Goal: Task Accomplishment & Management: Manage account settings

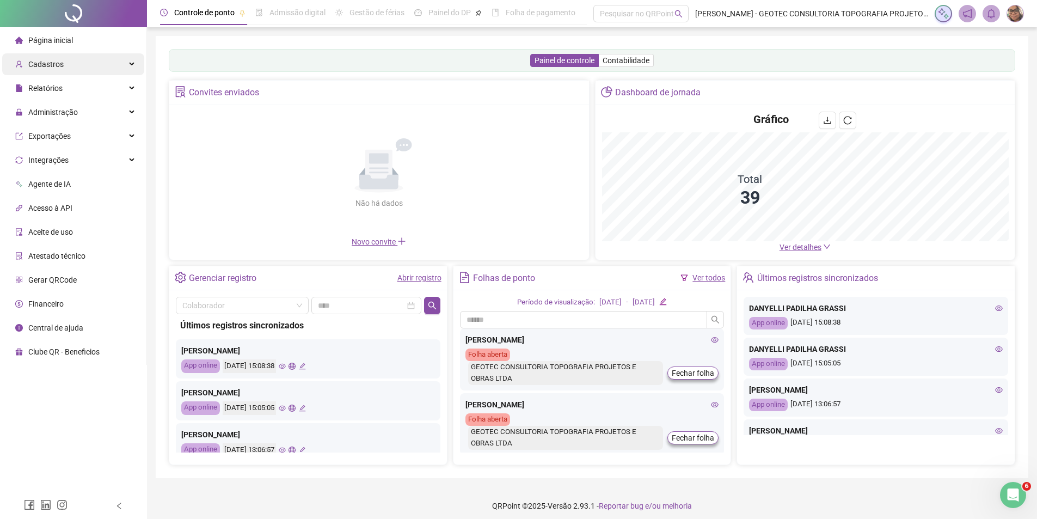
click at [64, 63] on div "Cadastros" at bounding box center [73, 64] width 142 height 22
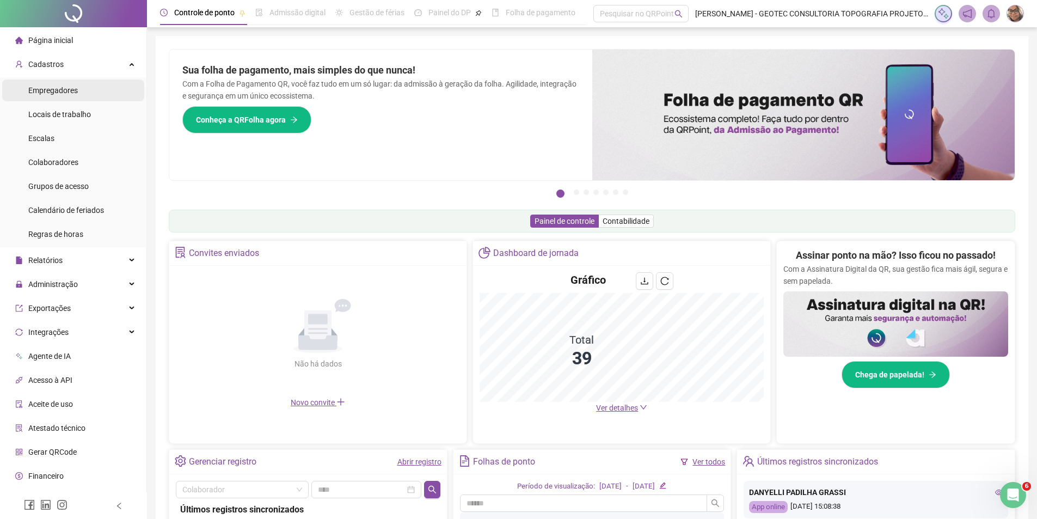
click at [73, 88] on span "Empregadores" at bounding box center [53, 90] width 50 height 9
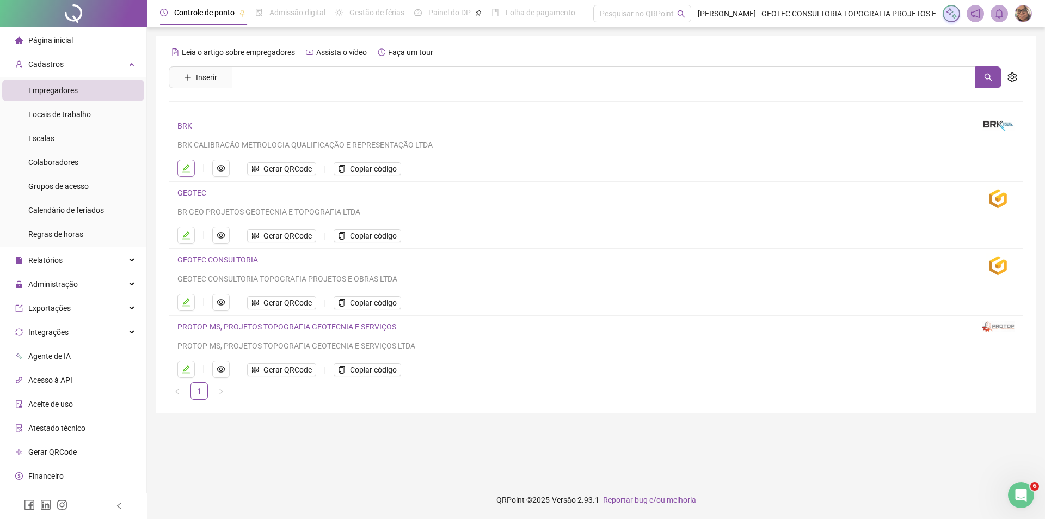
click at [187, 169] on icon "edit" at bounding box center [186, 168] width 9 height 9
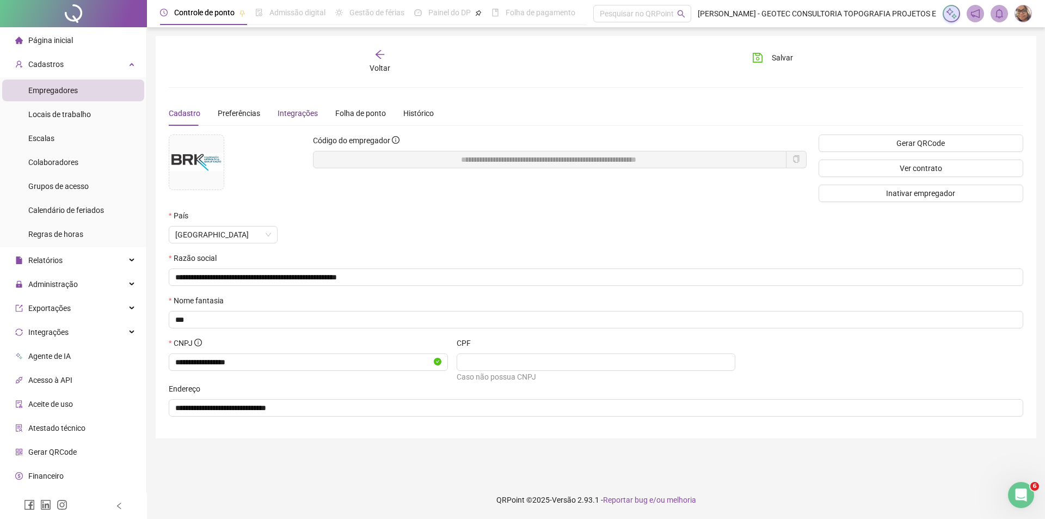
click at [296, 115] on div "Integrações" at bounding box center [298, 113] width 40 height 12
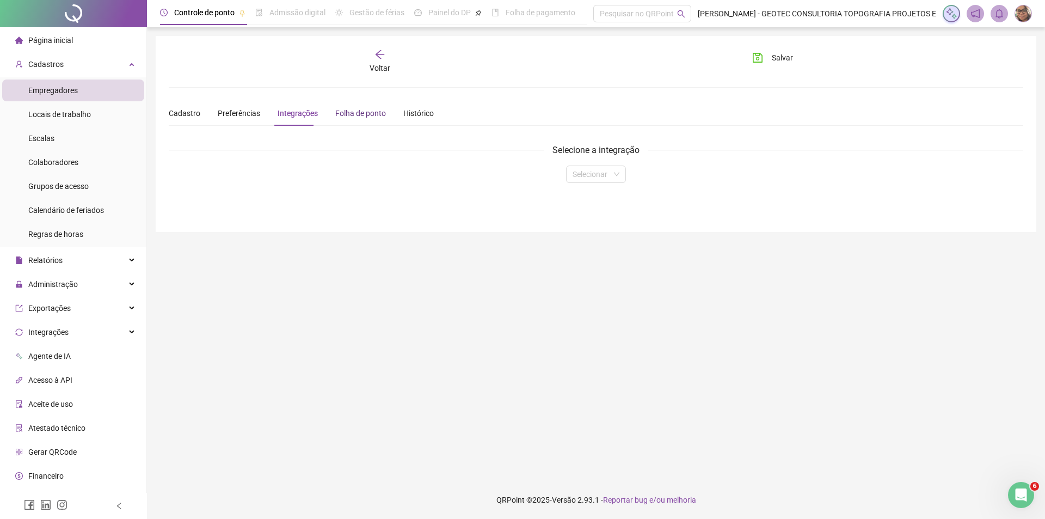
click at [342, 112] on div "Folha de ponto" at bounding box center [360, 113] width 51 height 12
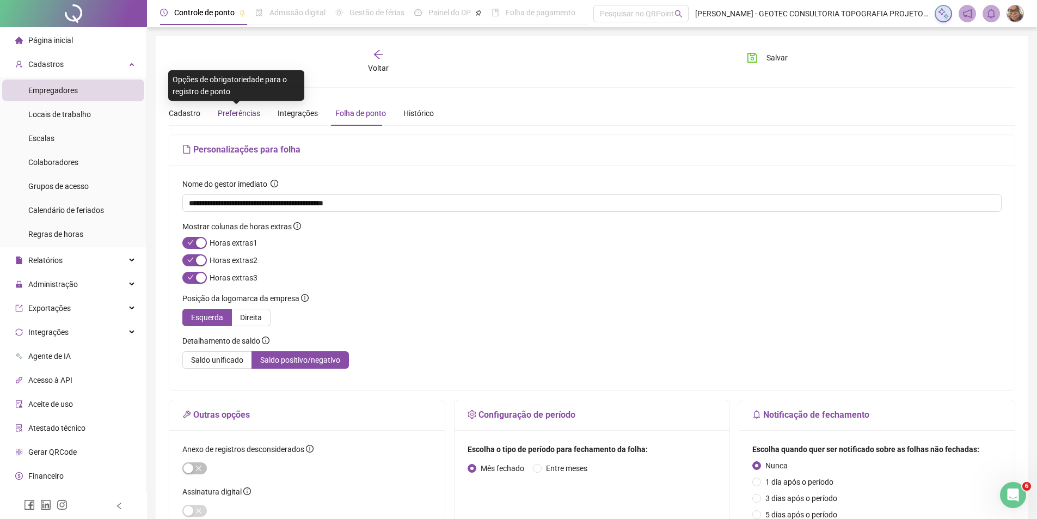
click at [248, 109] on span "Preferências" at bounding box center [239, 113] width 42 height 9
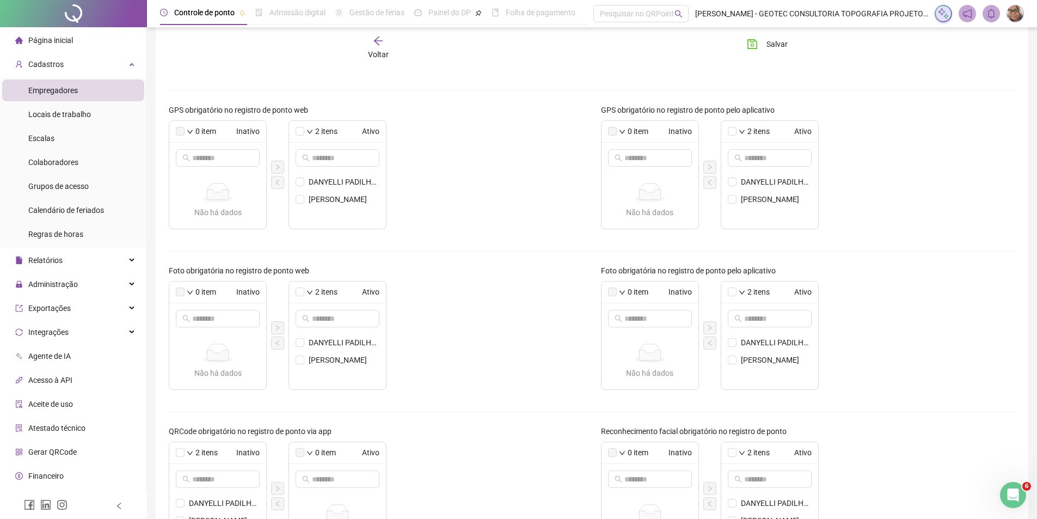
scroll to position [109, 0]
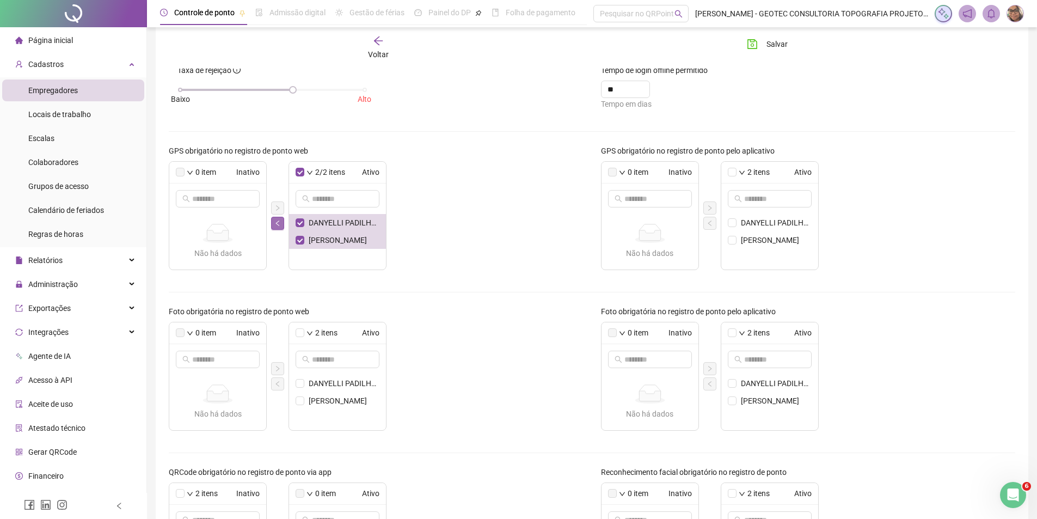
click at [278, 224] on icon "left" at bounding box center [276, 222] width 3 height 5
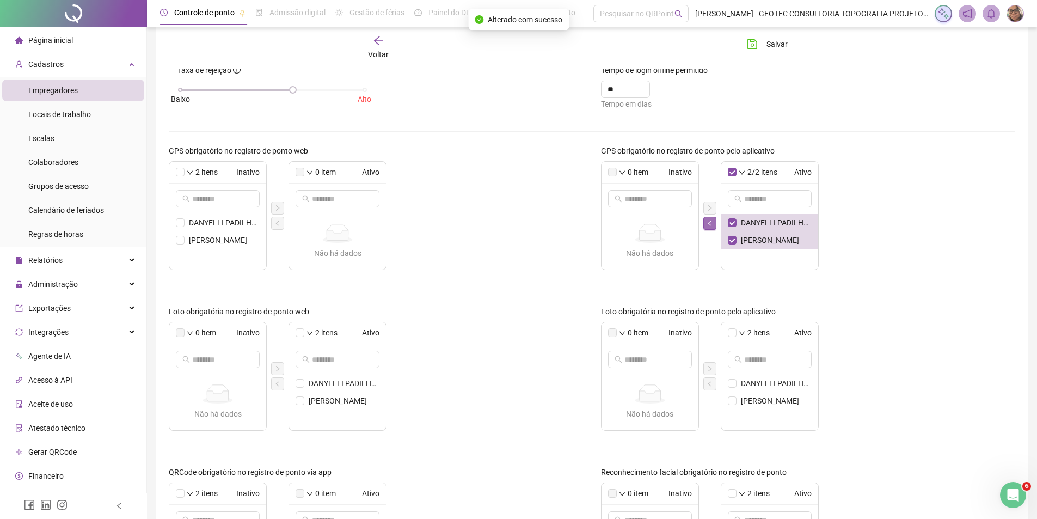
click at [711, 222] on icon "left" at bounding box center [710, 223] width 7 height 7
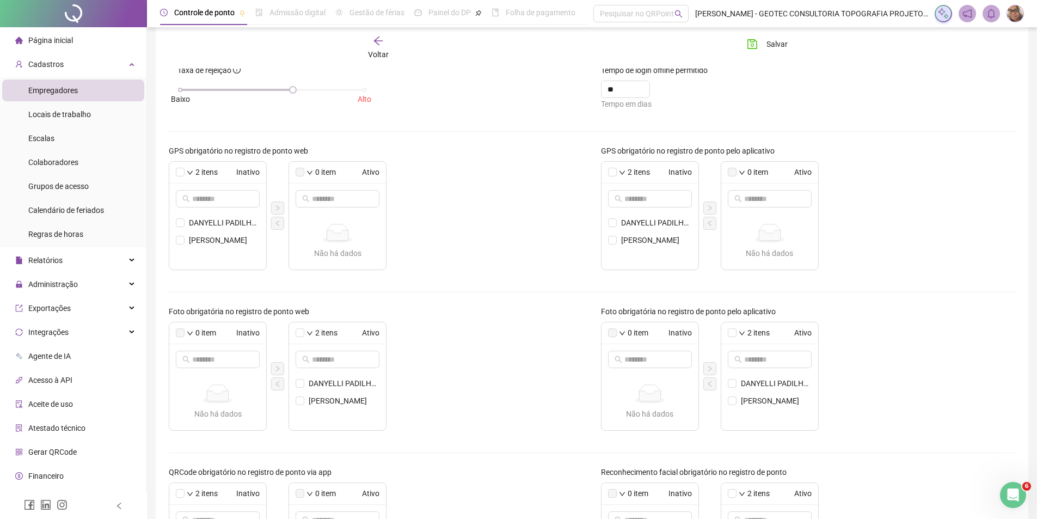
click at [384, 38] on div "Voltar" at bounding box center [378, 47] width 134 height 25
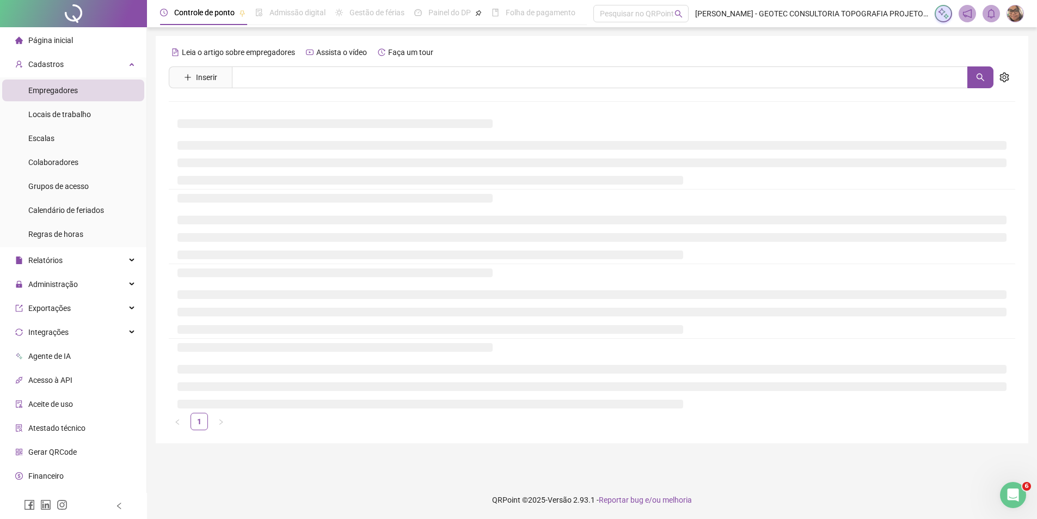
scroll to position [0, 0]
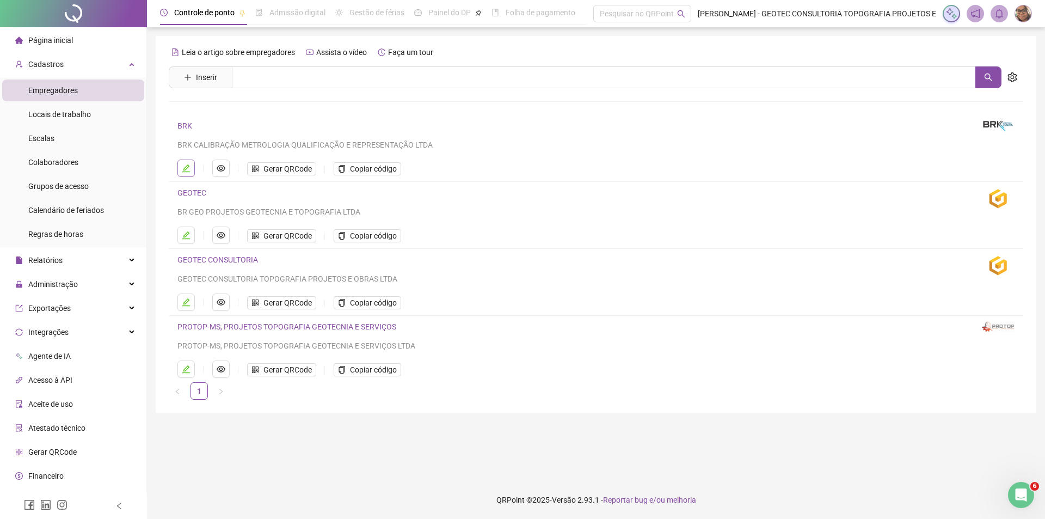
click at [189, 170] on icon "edit" at bounding box center [186, 168] width 9 height 9
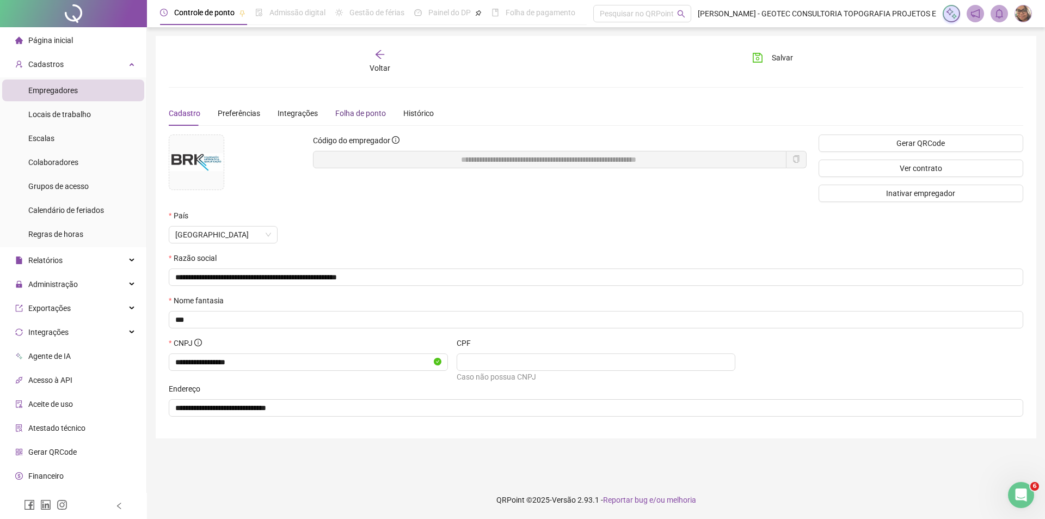
click at [337, 112] on div "Folha de ponto" at bounding box center [360, 113] width 51 height 12
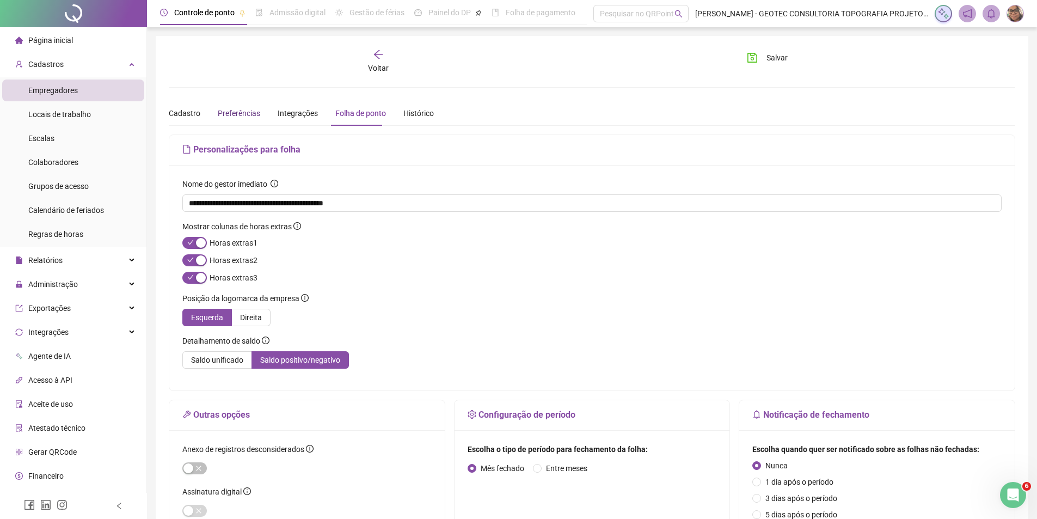
click at [248, 114] on span "Preferências" at bounding box center [239, 113] width 42 height 9
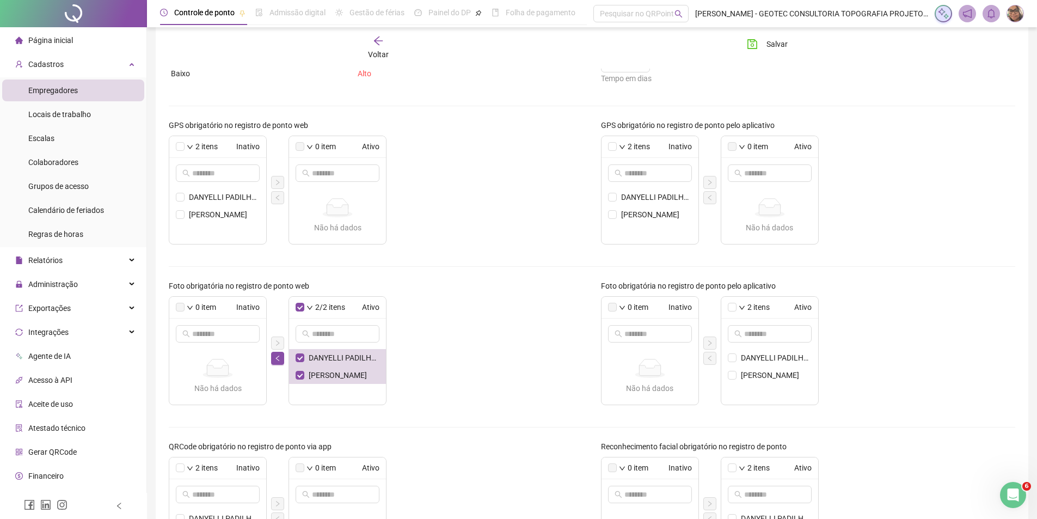
scroll to position [109, 0]
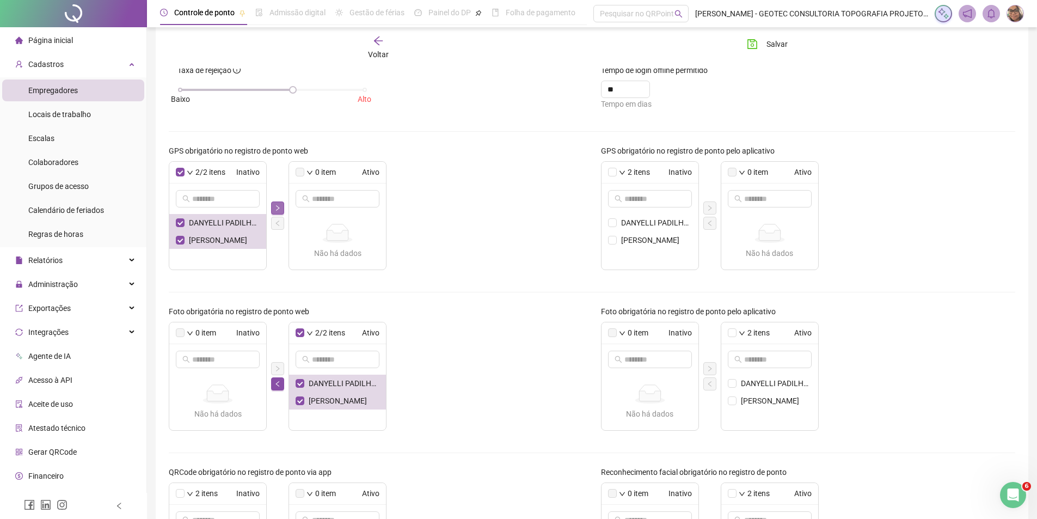
click at [281, 206] on button "button" at bounding box center [277, 207] width 13 height 13
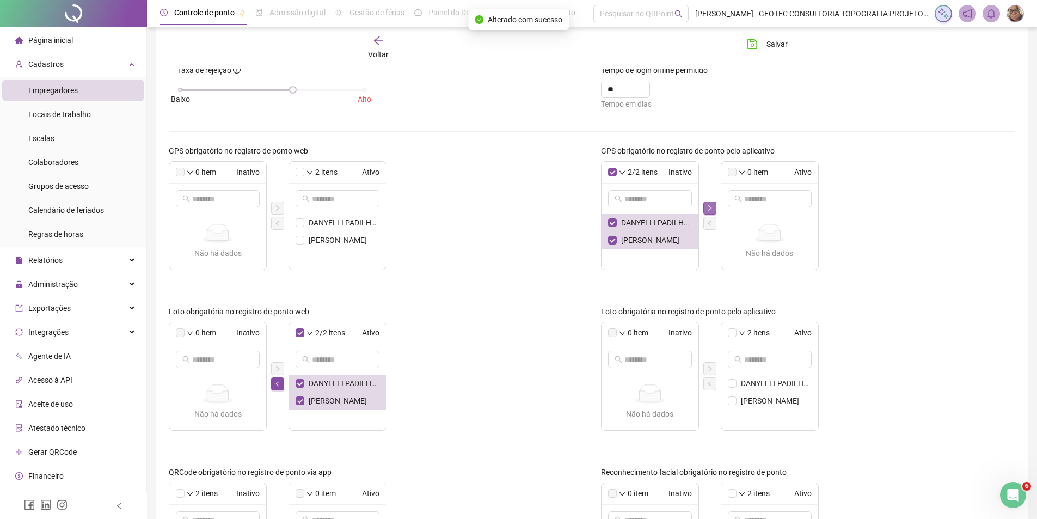
click at [711, 209] on icon "right" at bounding box center [710, 208] width 7 height 7
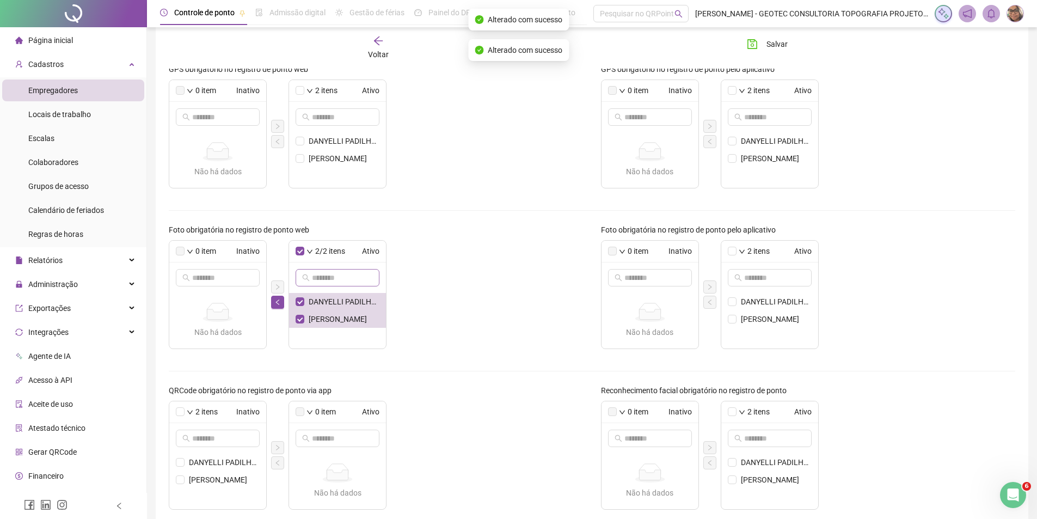
scroll to position [218, 0]
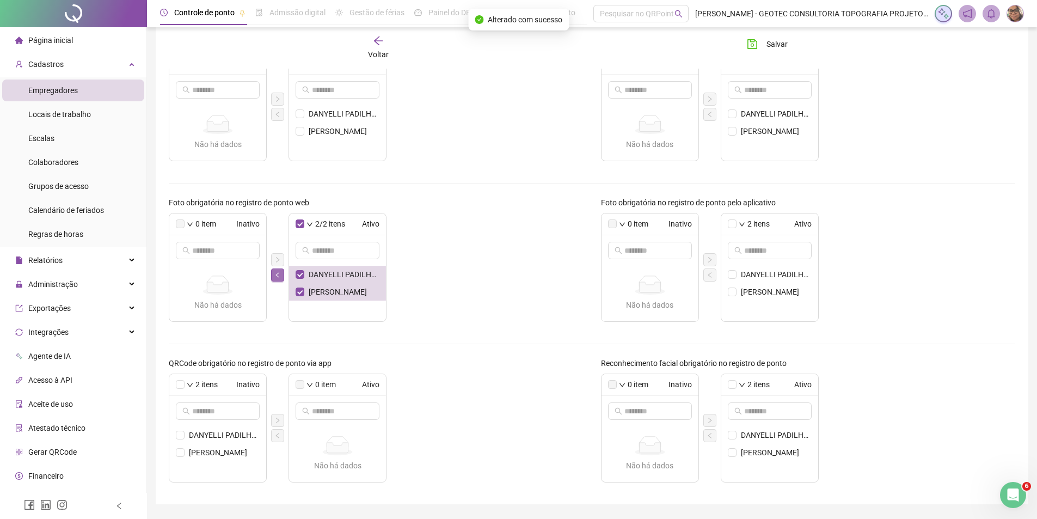
click at [278, 273] on icon "left" at bounding box center [276, 274] width 3 height 5
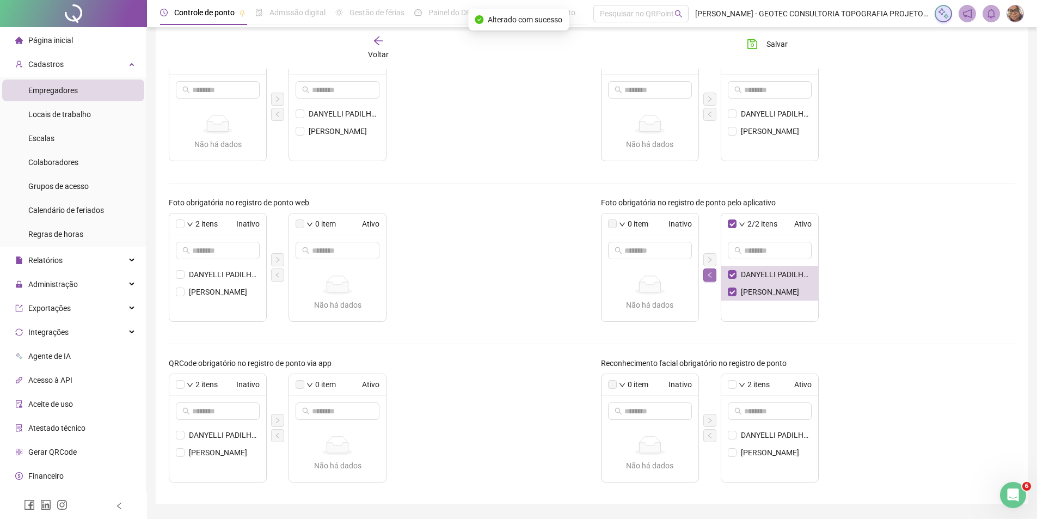
click at [714, 276] on button "button" at bounding box center [709, 274] width 13 height 13
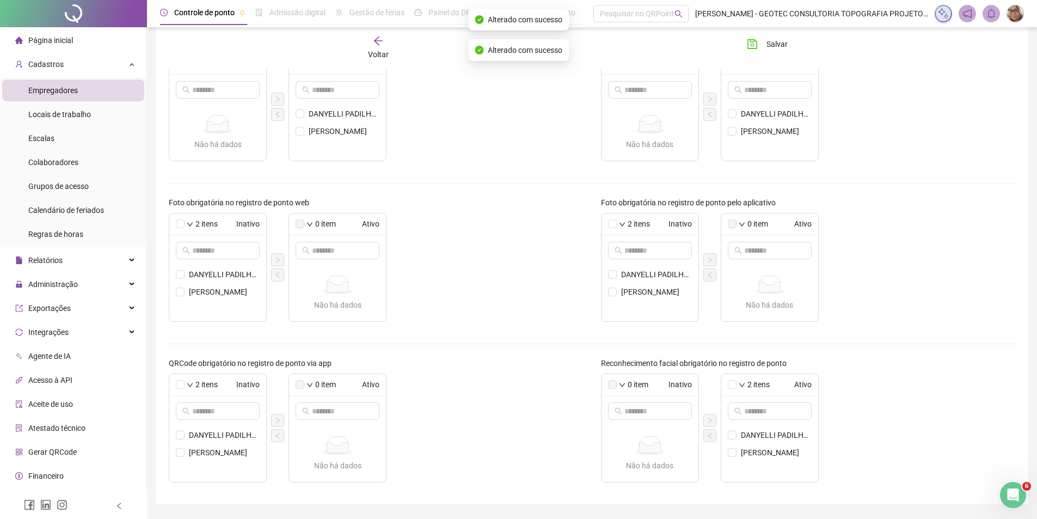
scroll to position [250, 0]
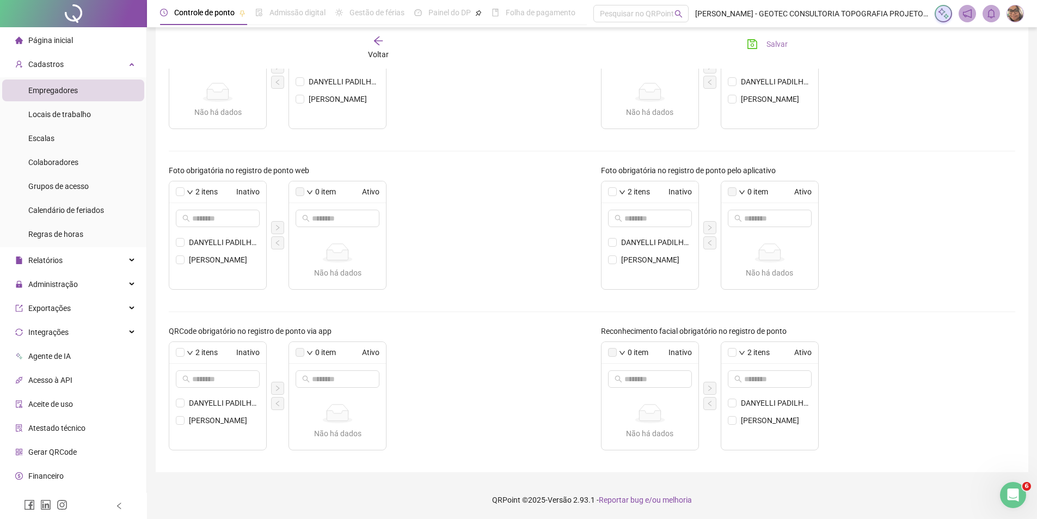
click at [751, 41] on icon "save" at bounding box center [752, 44] width 10 height 10
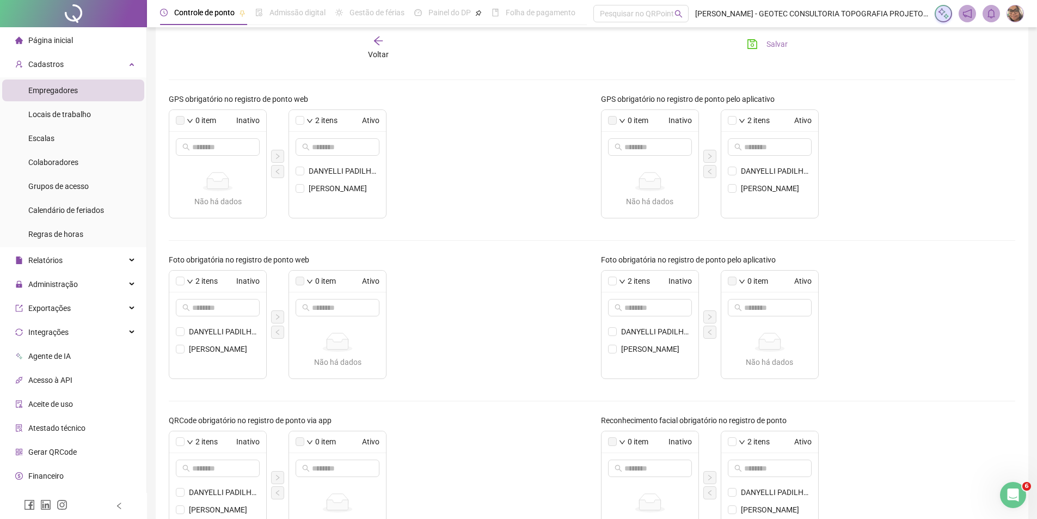
scroll to position [163, 0]
click at [778, 42] on span "Salvar" at bounding box center [776, 44] width 21 height 12
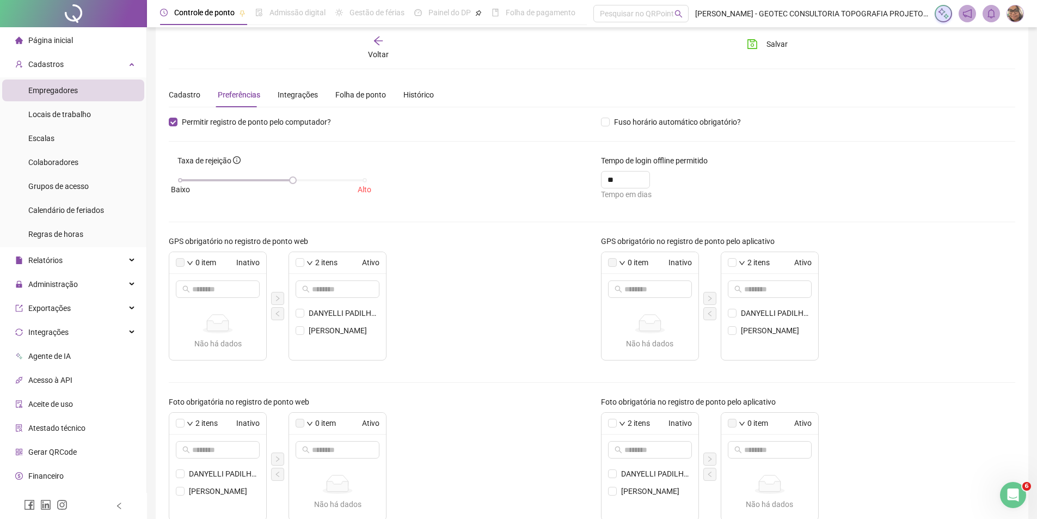
scroll to position [0, 0]
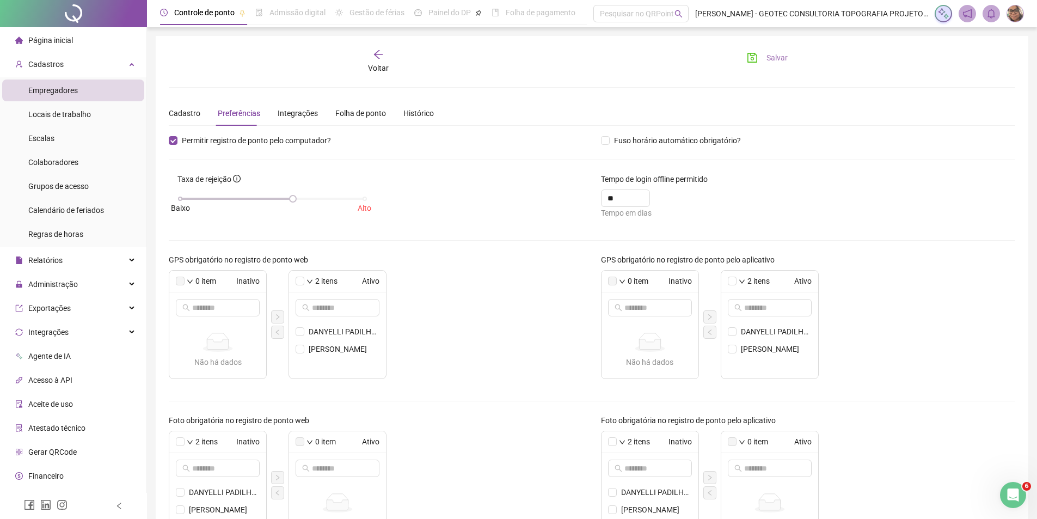
click at [773, 58] on span "Salvar" at bounding box center [776, 58] width 21 height 12
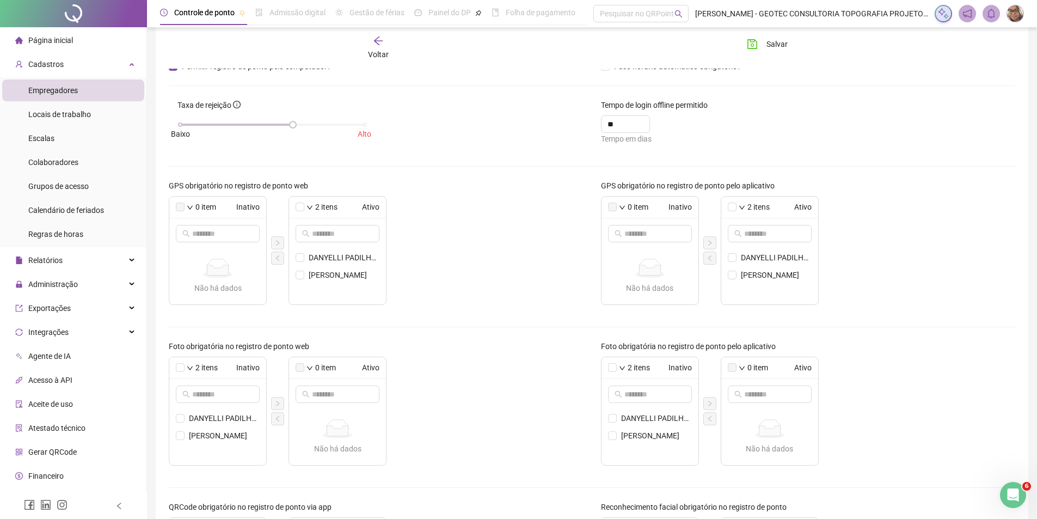
scroll to position [54, 0]
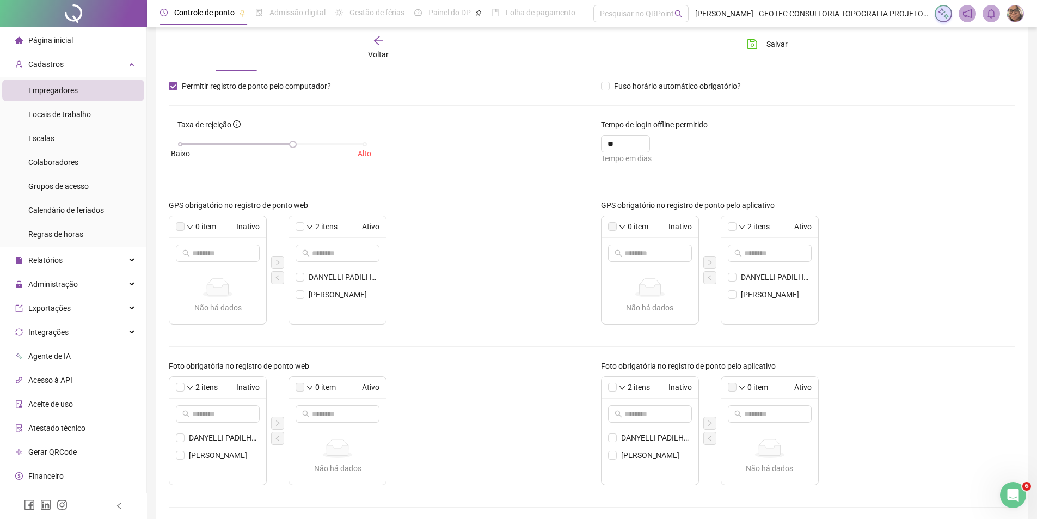
drag, startPoint x: 394, startPoint y: 34, endPoint x: 385, endPoint y: 35, distance: 8.8
click at [393, 34] on div "Voltar Salvar" at bounding box center [591, 47] width 855 height 41
click at [375, 38] on icon "arrow-left" at bounding box center [378, 40] width 11 height 11
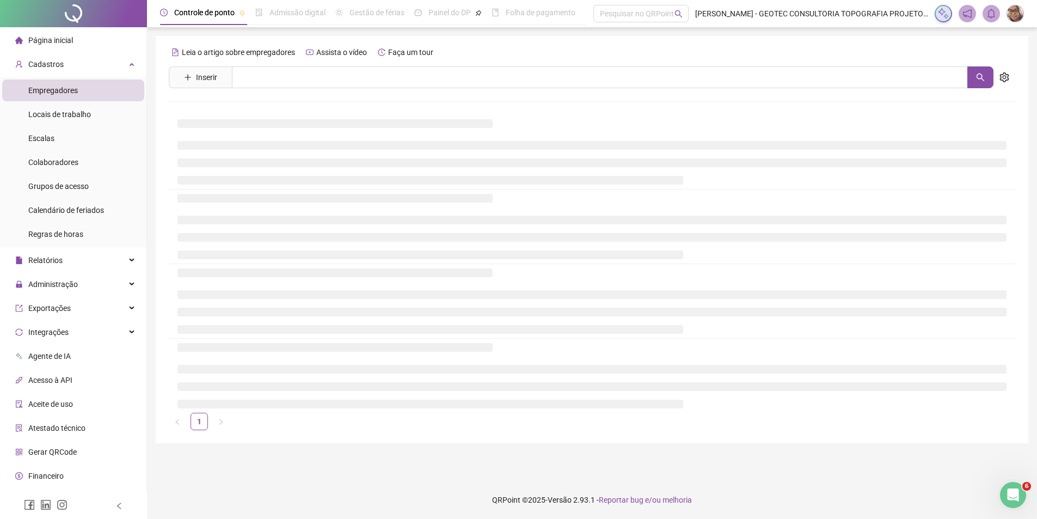
scroll to position [0, 0]
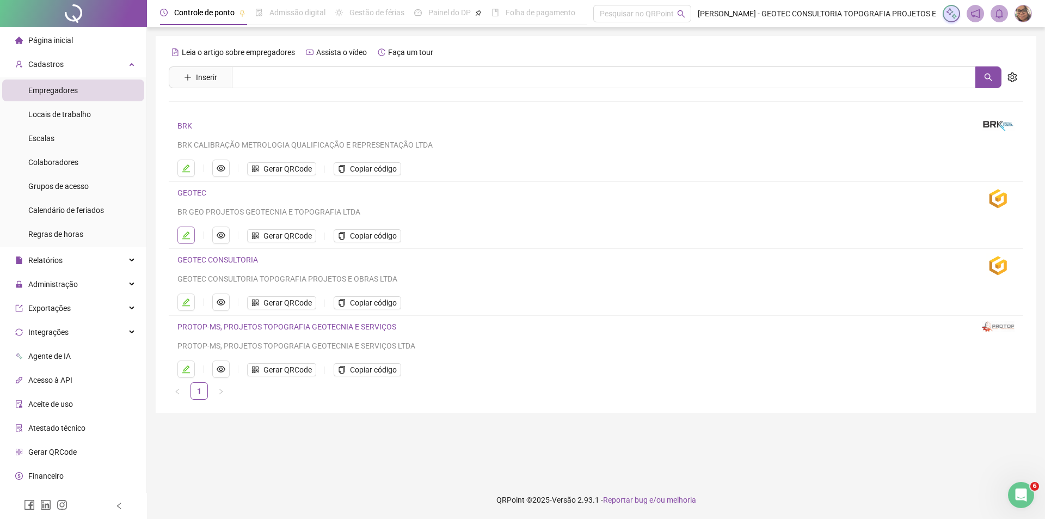
click at [186, 235] on icon "edit" at bounding box center [186, 235] width 9 height 9
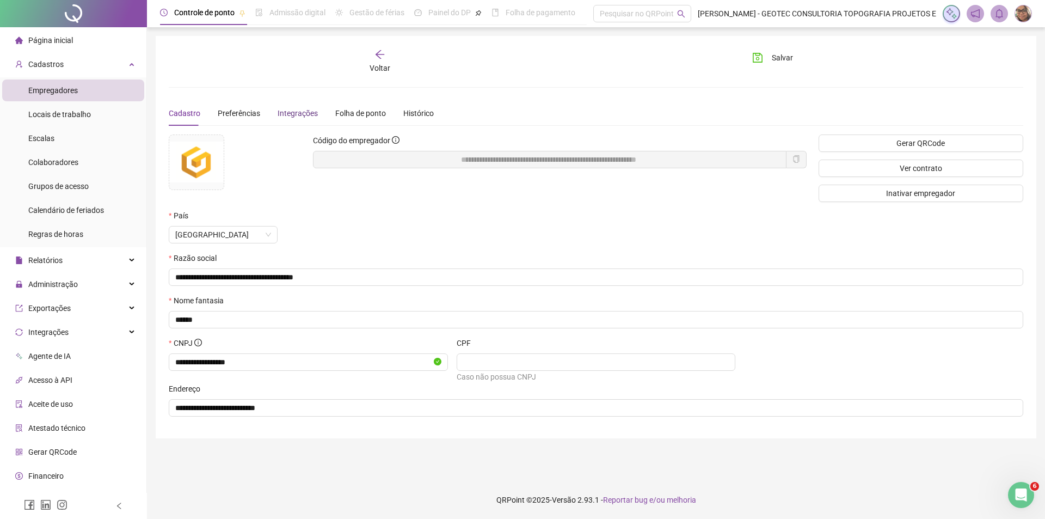
click at [300, 113] on div "Integrações" at bounding box center [298, 113] width 40 height 12
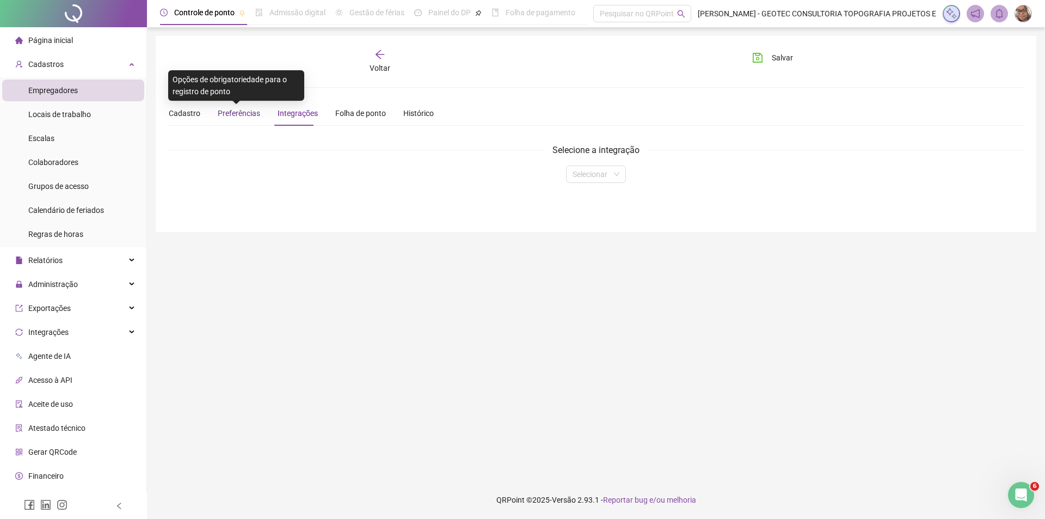
click at [223, 114] on span "Preferências" at bounding box center [239, 113] width 42 height 9
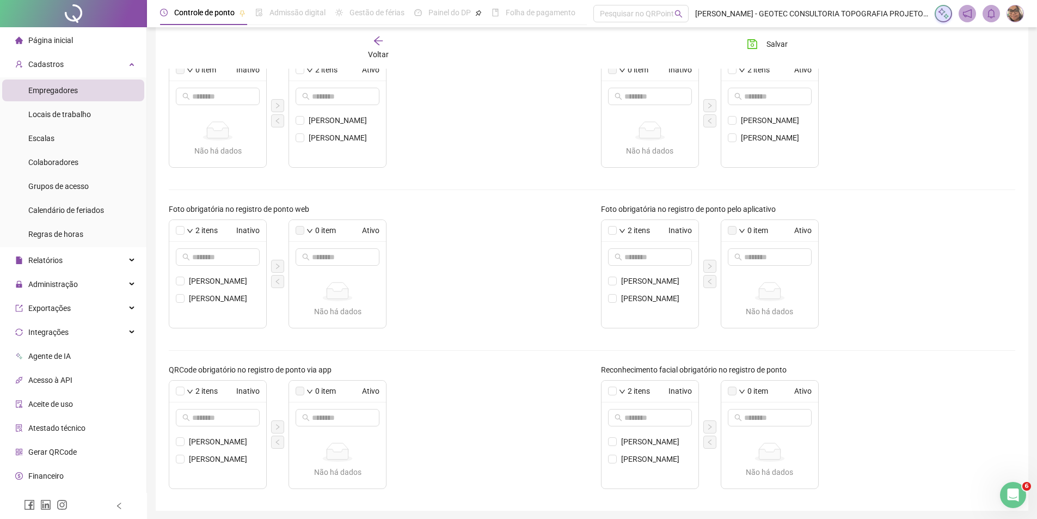
scroll to position [250, 0]
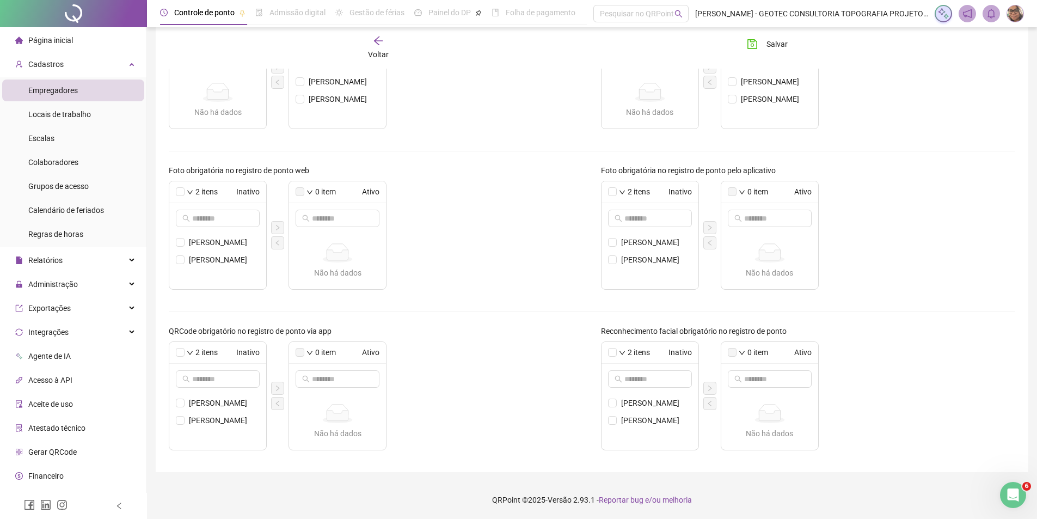
click at [94, 91] on li "Empregadores" at bounding box center [73, 90] width 142 height 22
click at [382, 47] on div "Voltar" at bounding box center [378, 47] width 134 height 25
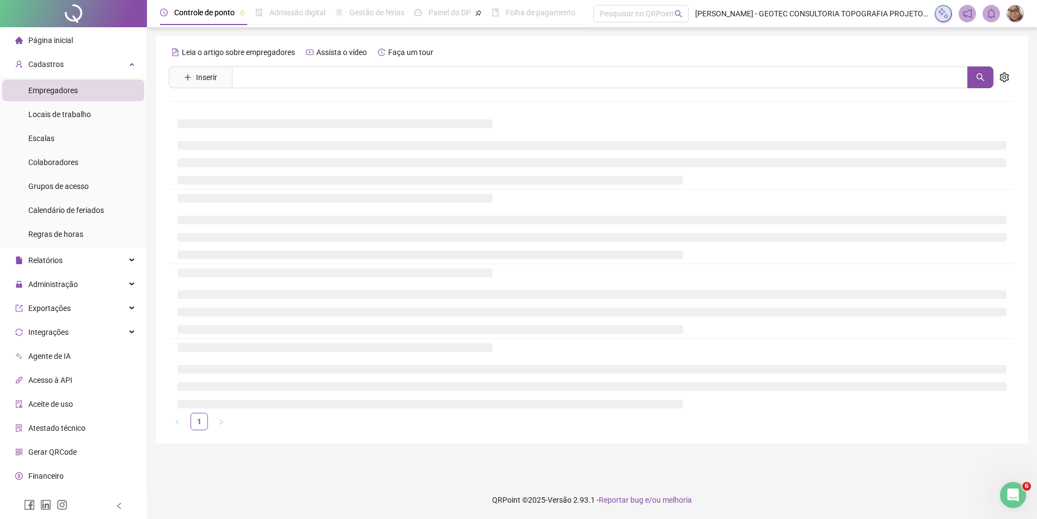
scroll to position [0, 0]
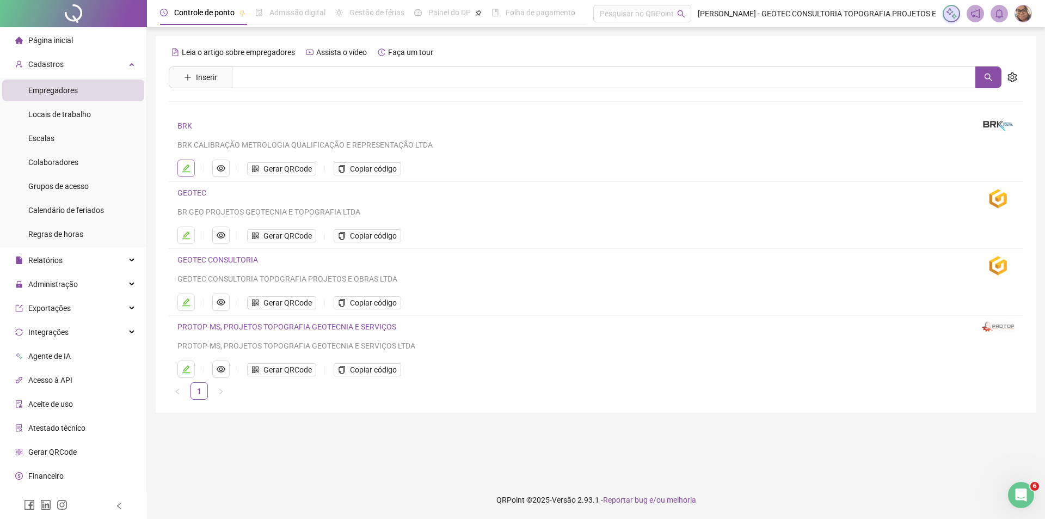
click at [185, 164] on icon "edit" at bounding box center [186, 168] width 9 height 9
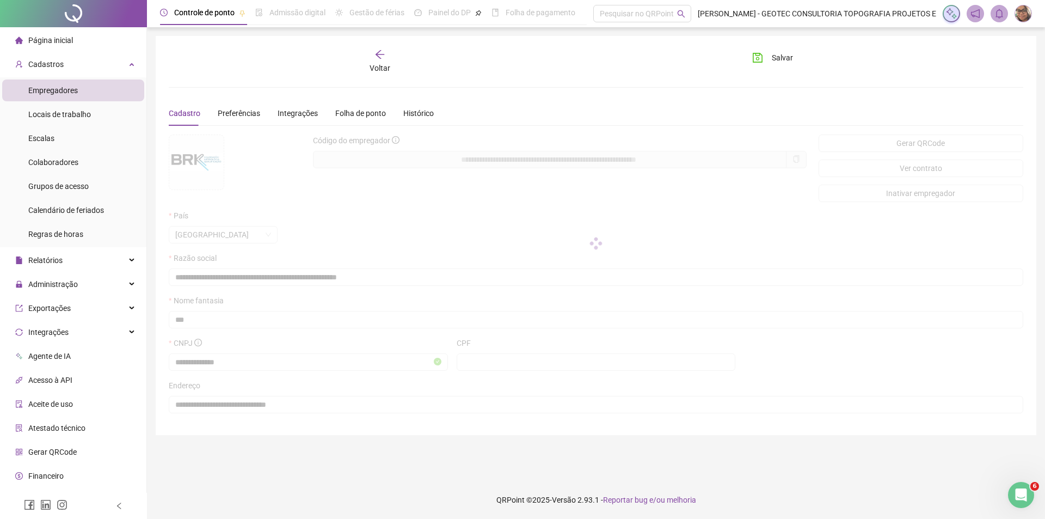
type input "**********"
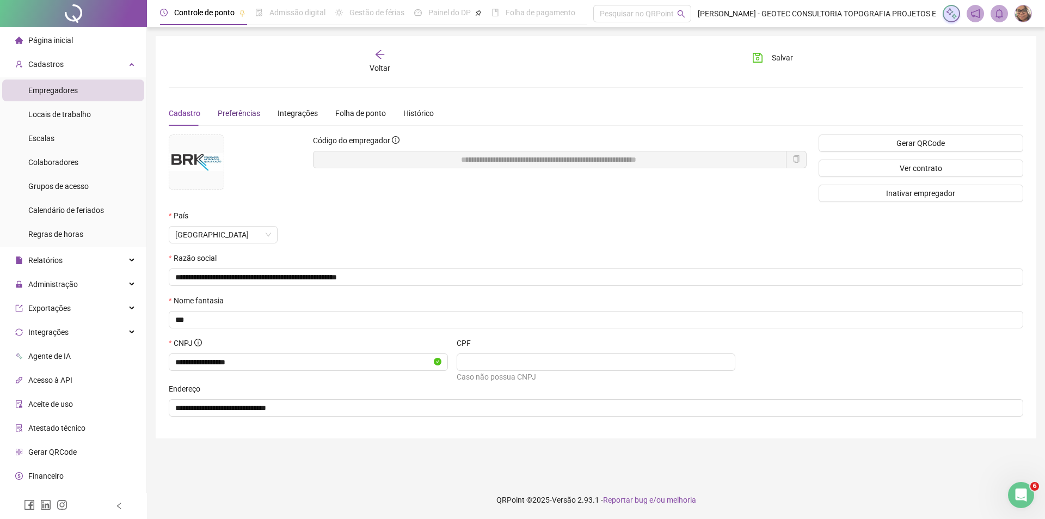
click at [244, 112] on span "Preferências" at bounding box center [239, 113] width 42 height 9
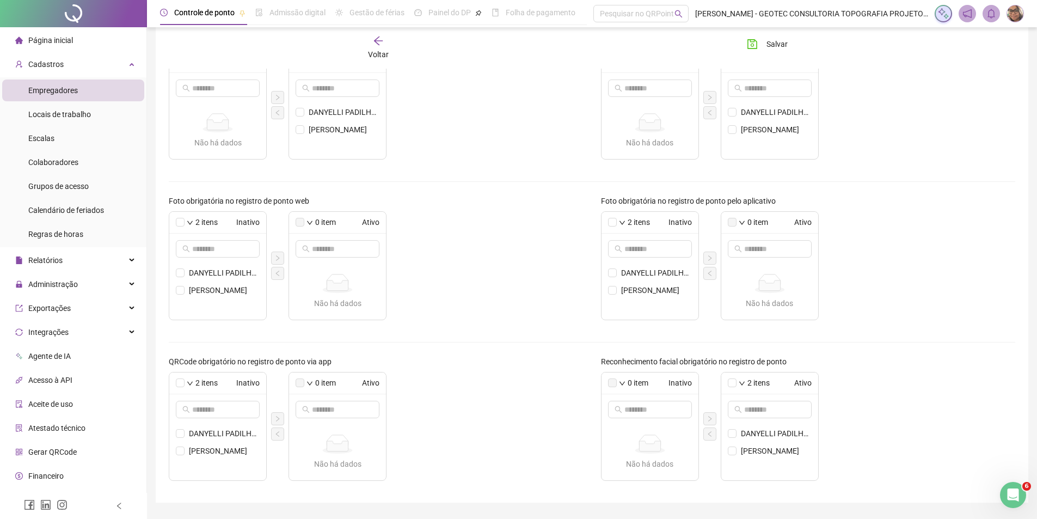
scroll to position [250, 0]
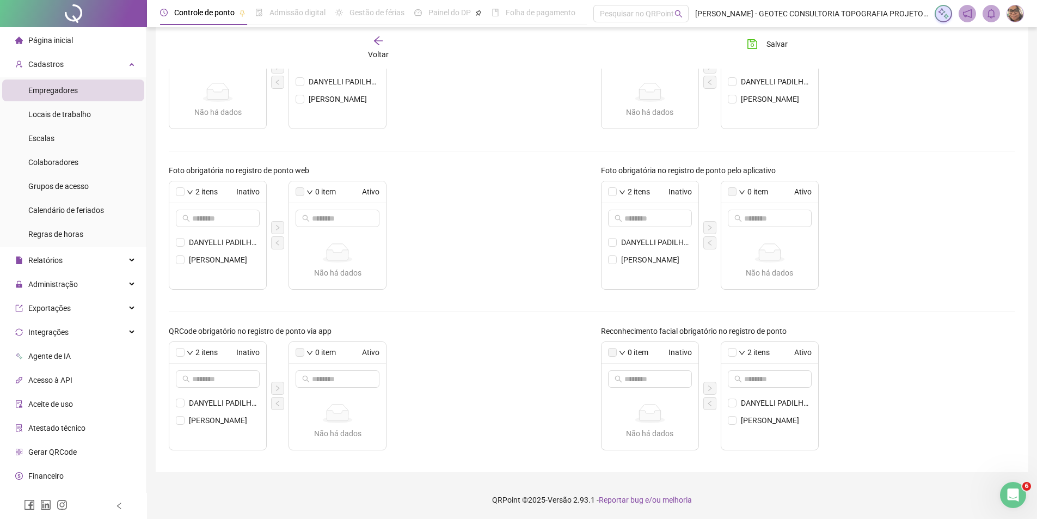
click at [730, 347] on div "2 itens Ativo" at bounding box center [769, 353] width 97 height 22
click at [711, 403] on icon "left" at bounding box center [710, 403] width 7 height 7
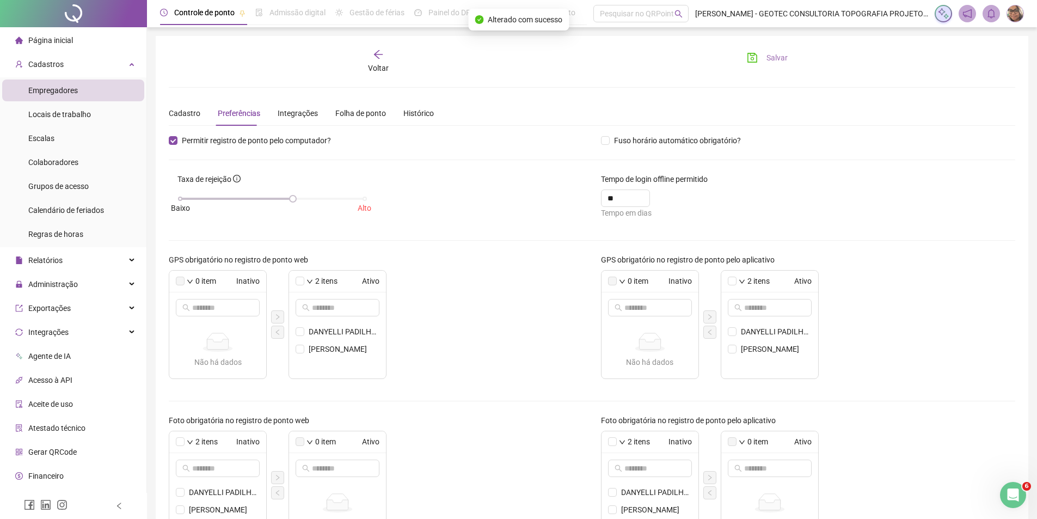
click at [780, 58] on span "Salvar" at bounding box center [776, 58] width 21 height 12
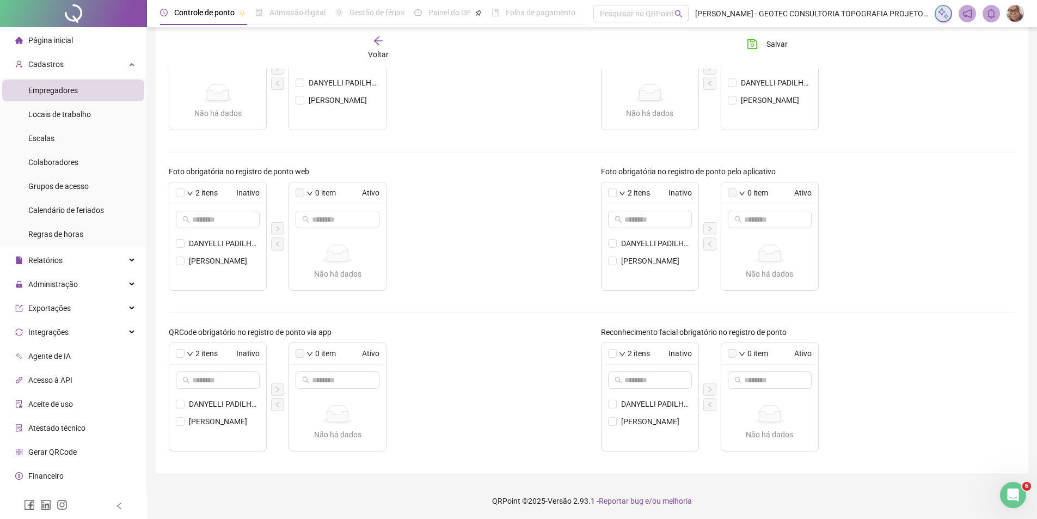
scroll to position [250, 0]
click at [775, 44] on span "Salvar" at bounding box center [776, 44] width 21 height 12
click at [380, 43] on icon "arrow-left" at bounding box center [378, 40] width 11 height 11
